Goal: Check status

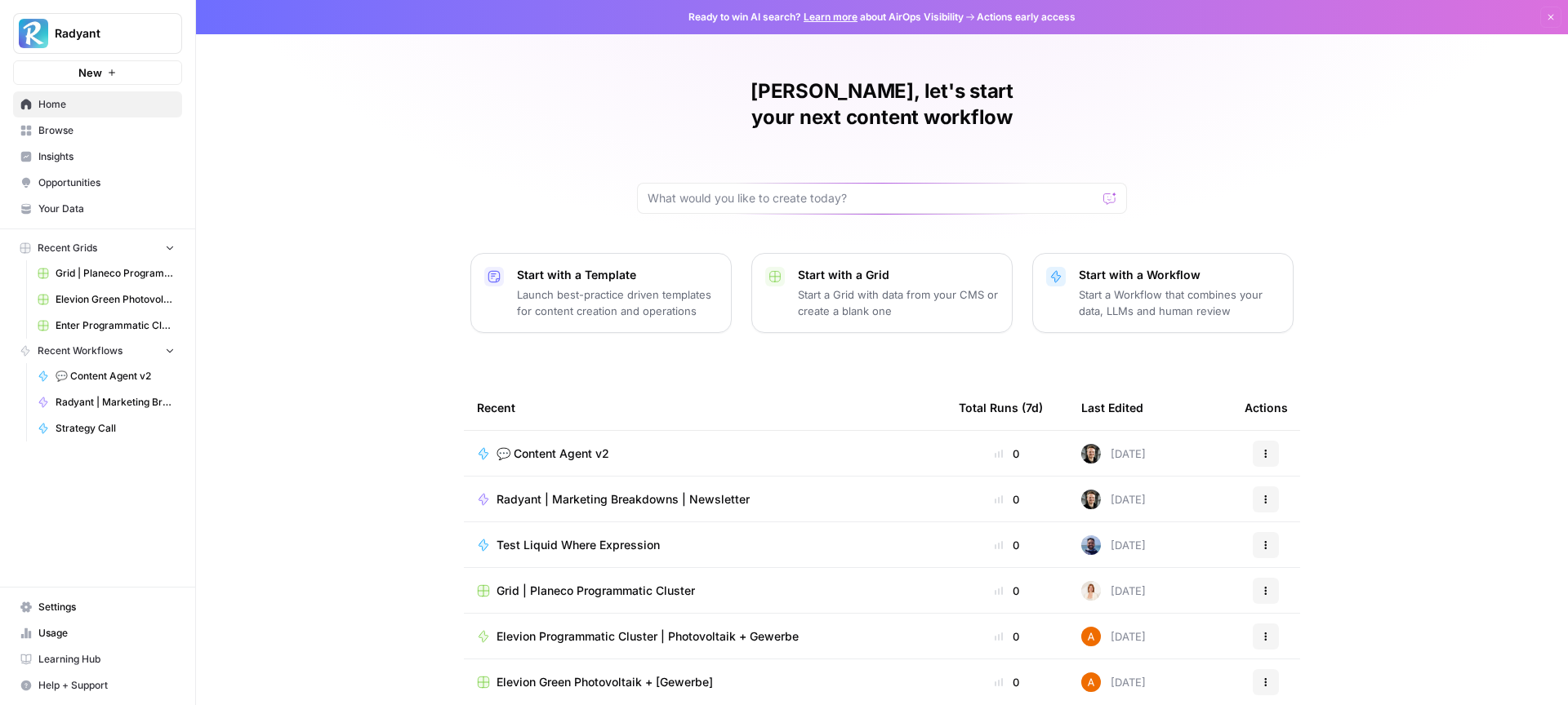
click at [532, 445] on span "💬 Content Agent v2" at bounding box center [552, 454] width 113 height 17
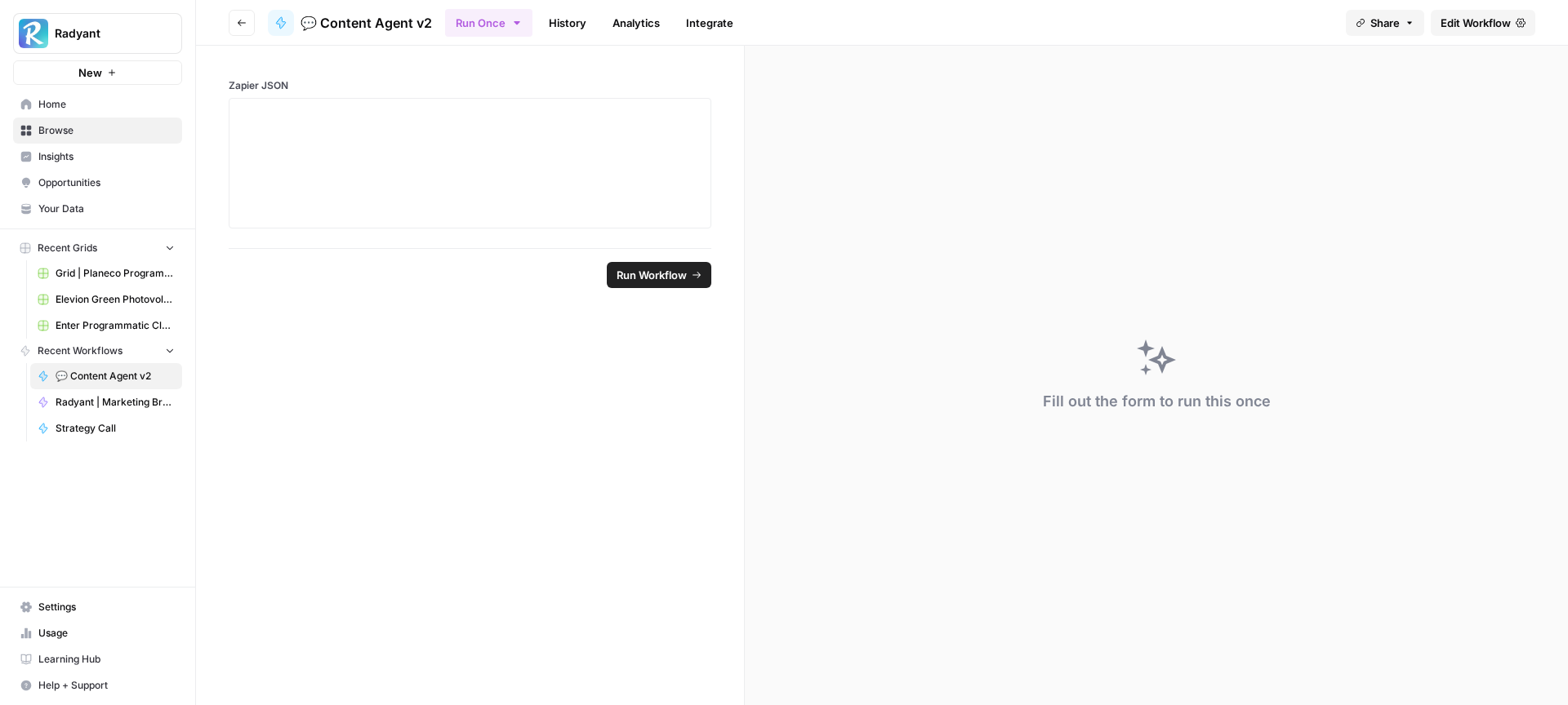
click at [573, 34] on link "History" at bounding box center [568, 23] width 57 height 26
